Goal: Transaction & Acquisition: Book appointment/travel/reservation

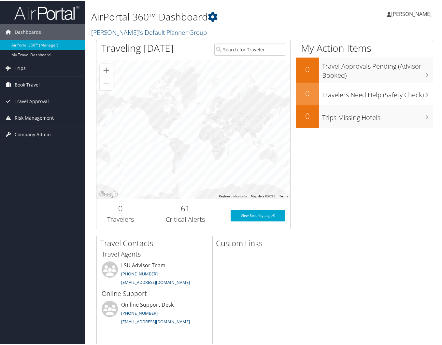
click at [31, 84] on span "Book Travel" at bounding box center [27, 84] width 25 height 16
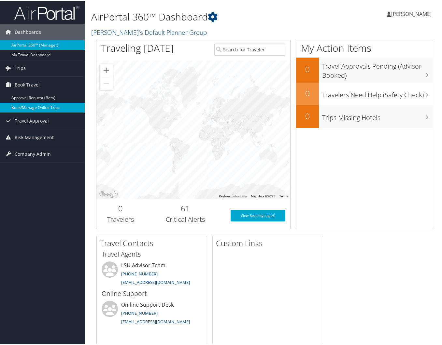
click at [35, 107] on link "Book/Manage Online Trips" at bounding box center [42, 107] width 85 height 10
